Goal: Find specific page/section: Find specific page/section

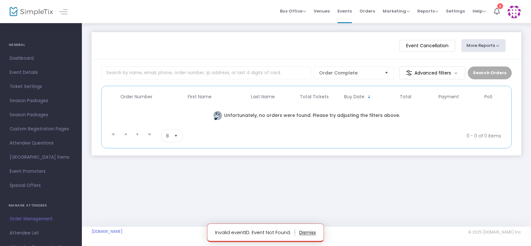
click at [27, 72] on span "Event Details" at bounding box center [41, 72] width 63 height 8
